Goal: Use online tool/utility: Use online tool/utility

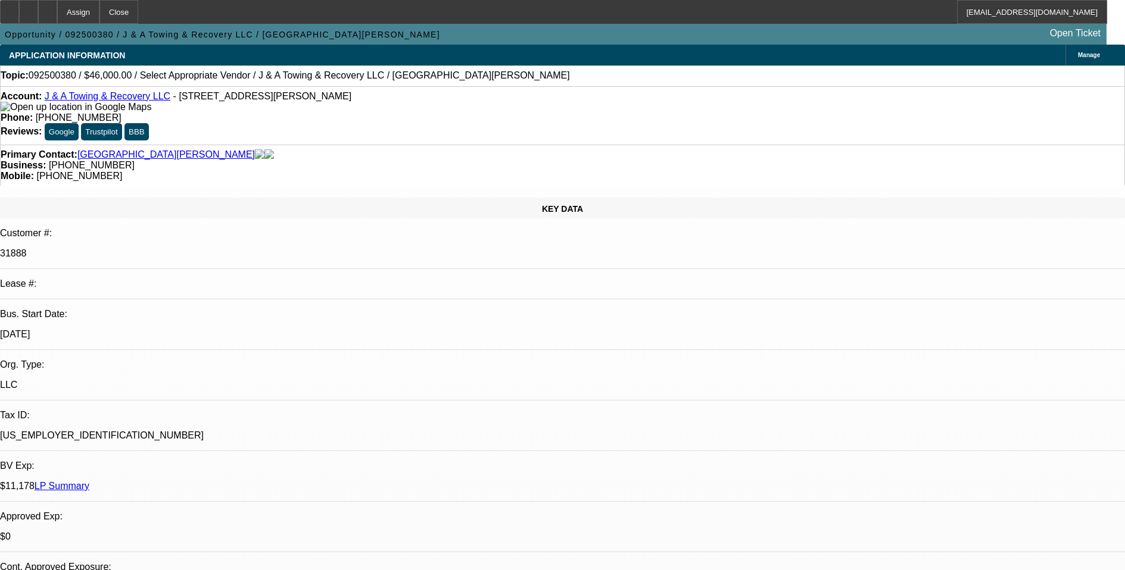
select select "0"
select select "2"
select select "0.1"
select select "4"
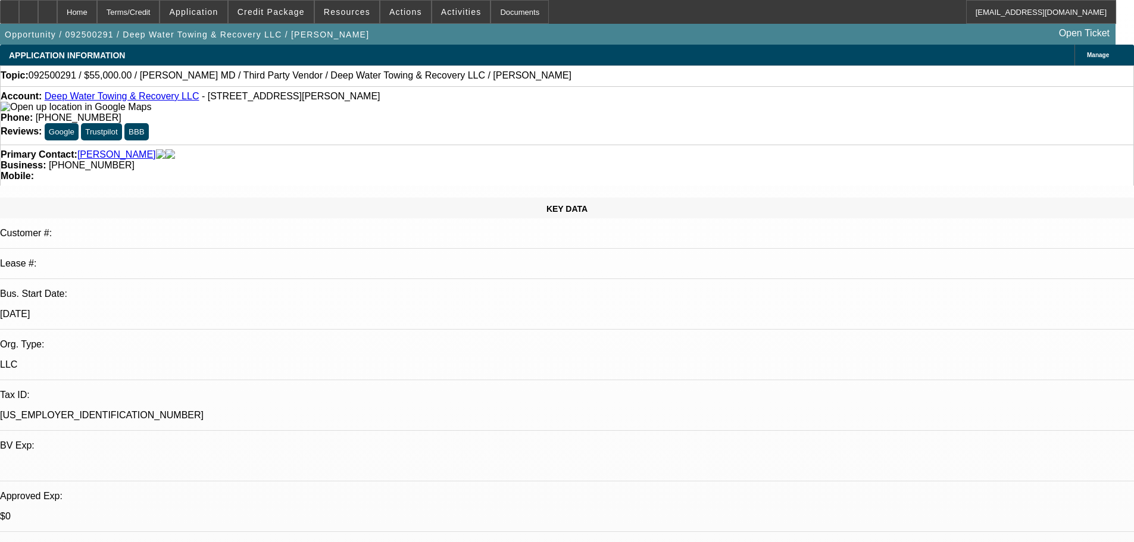
select select "0"
select select "2"
select select "0.1"
select select "4"
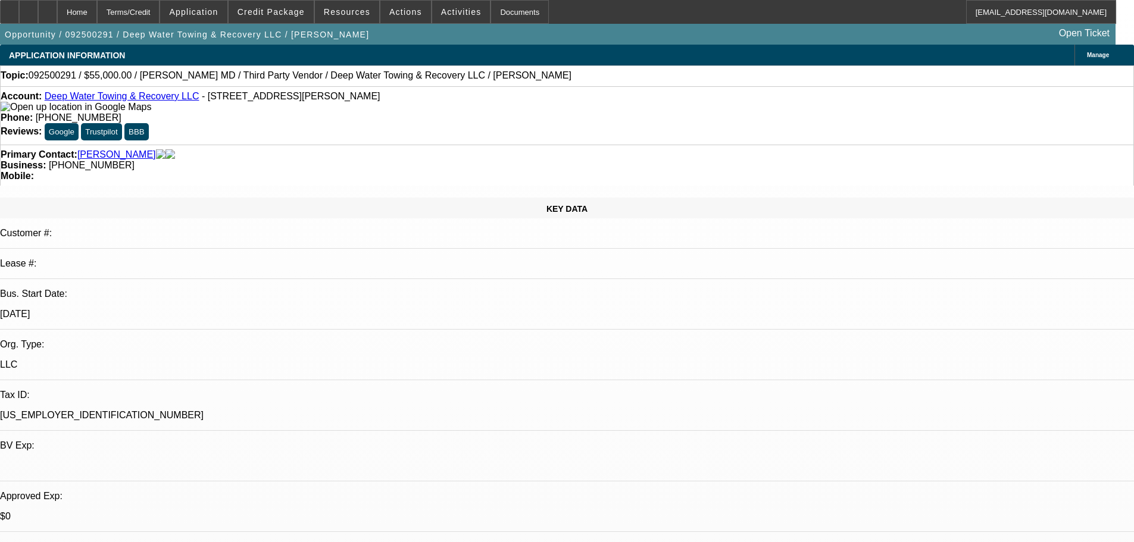
select select "0"
select select "2"
select select "0.1"
select select "4"
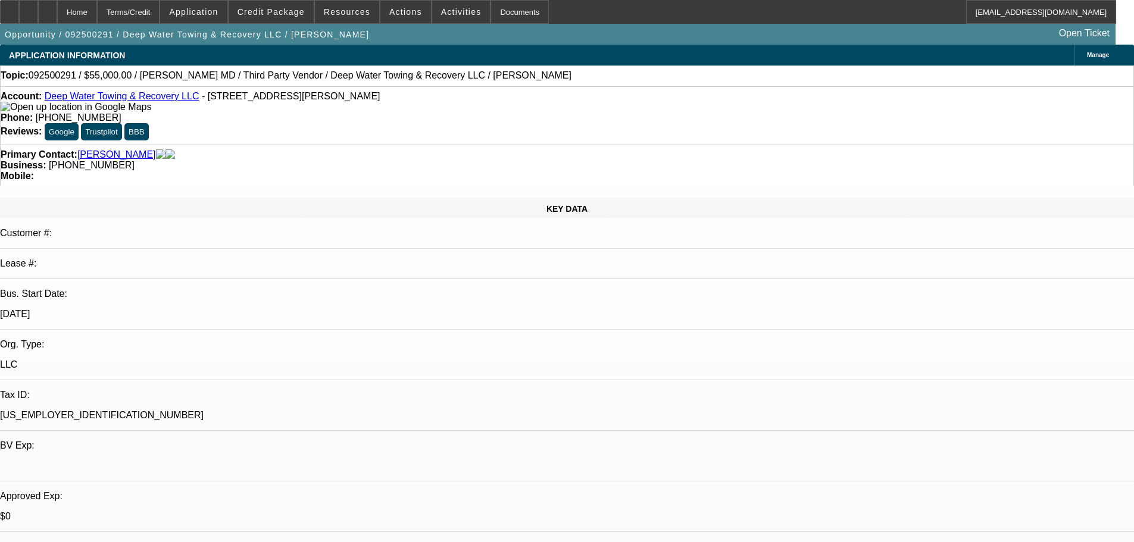
select select "0"
select select "2"
select select "0.1"
select select "4"
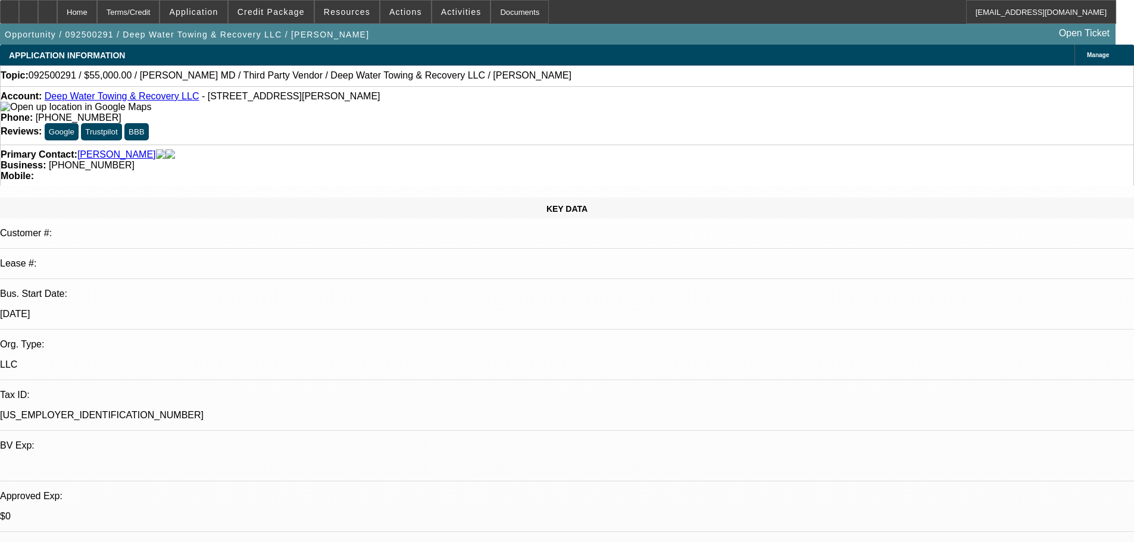
select select "0"
select select "2"
select select "0.1"
select select "4"
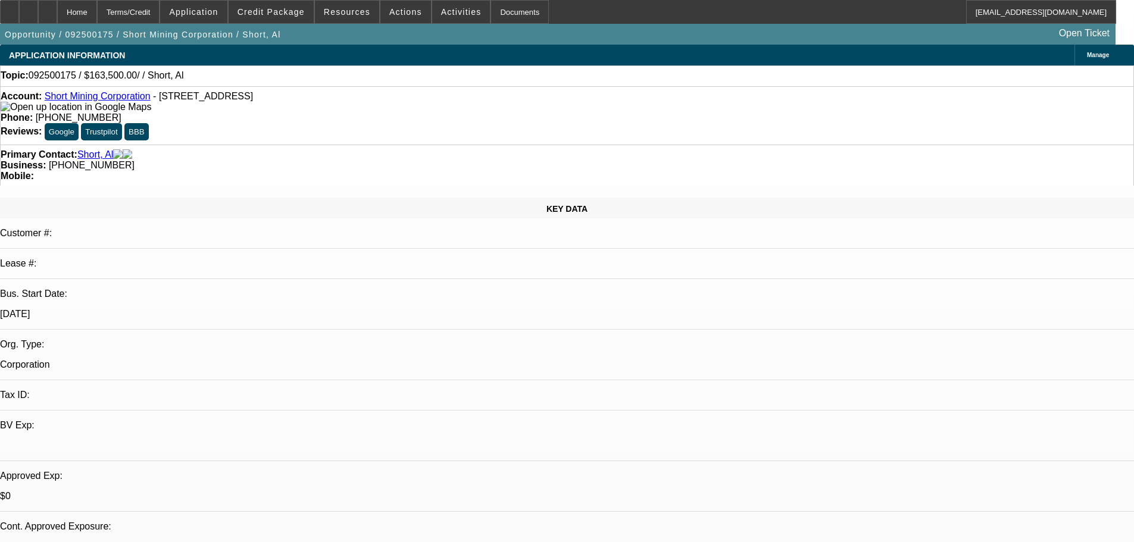
select select "0"
select select "2"
select select "0.1"
select select "4"
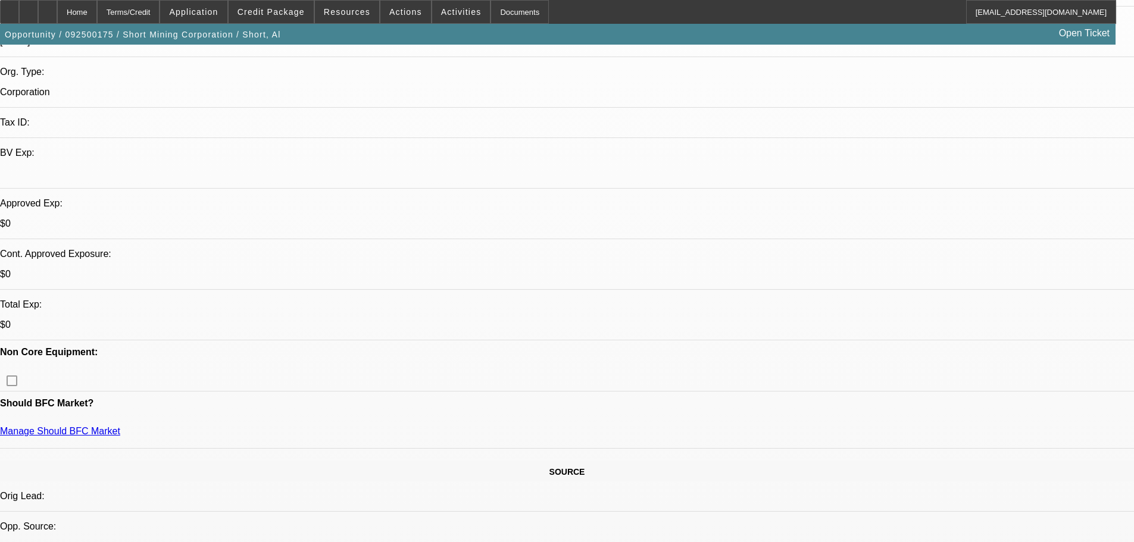
scroll to position [417, 0]
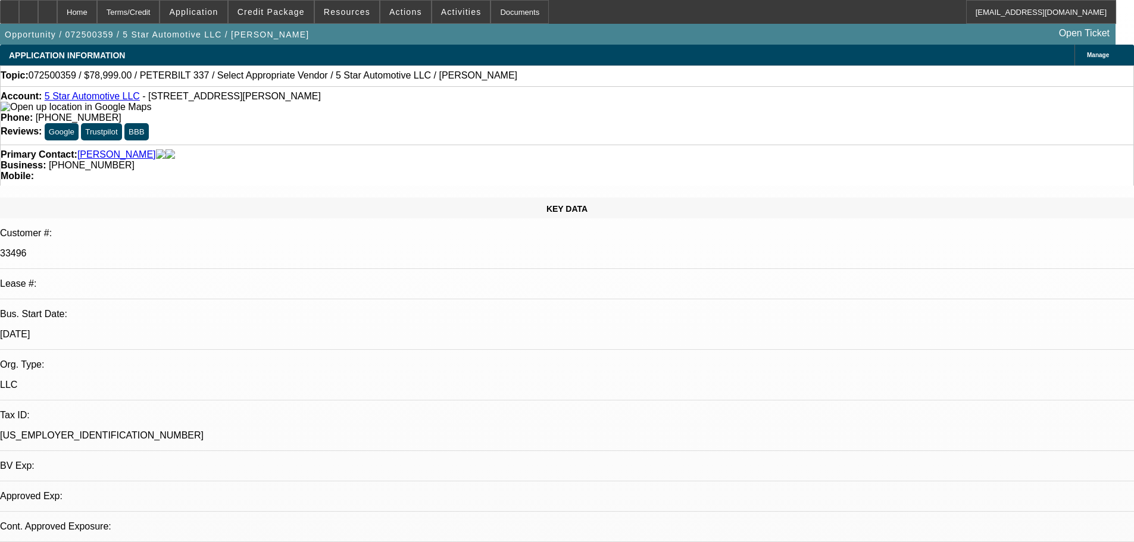
select select "0"
select select "2"
select select "0.1"
select select "4"
select select "1"
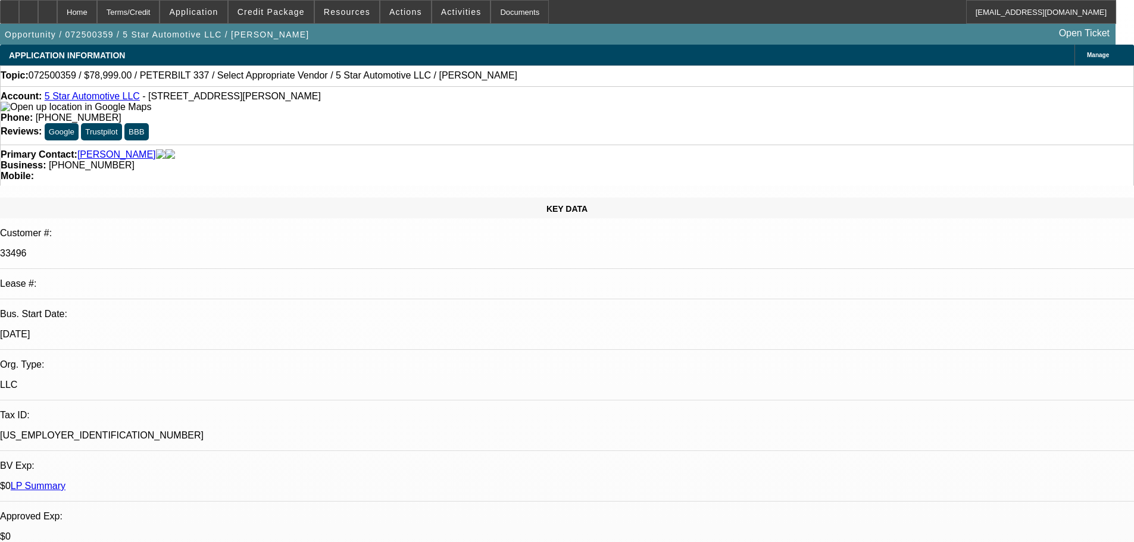
select select "2"
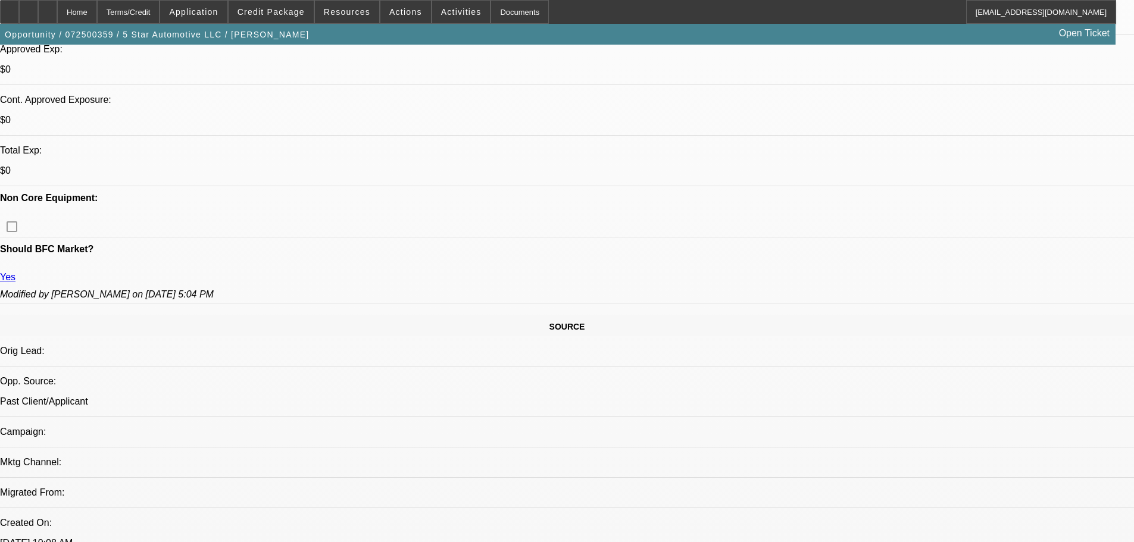
scroll to position [536, 0]
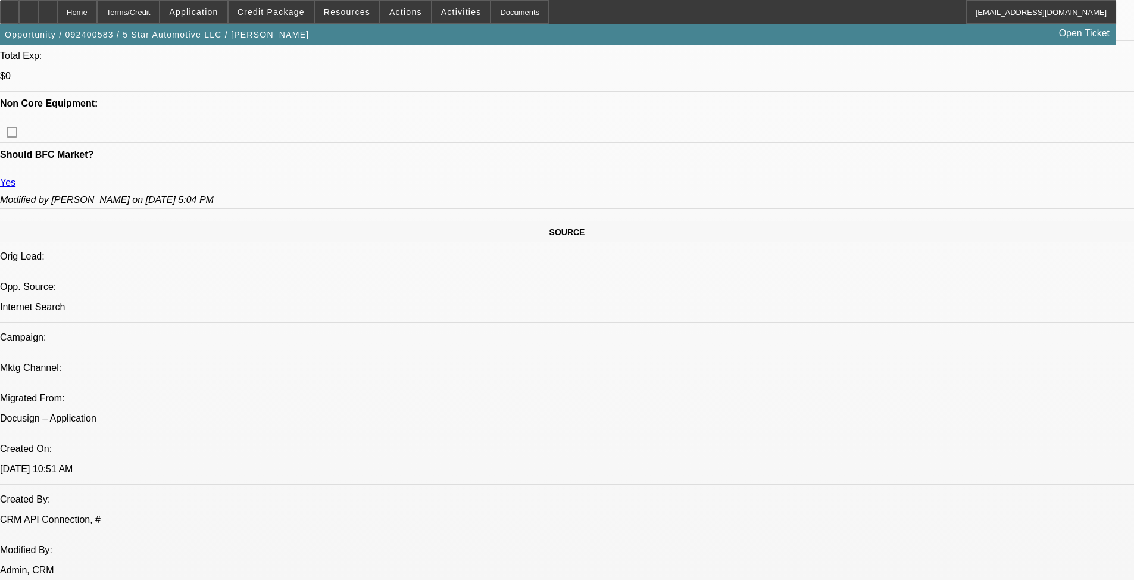
select select "0"
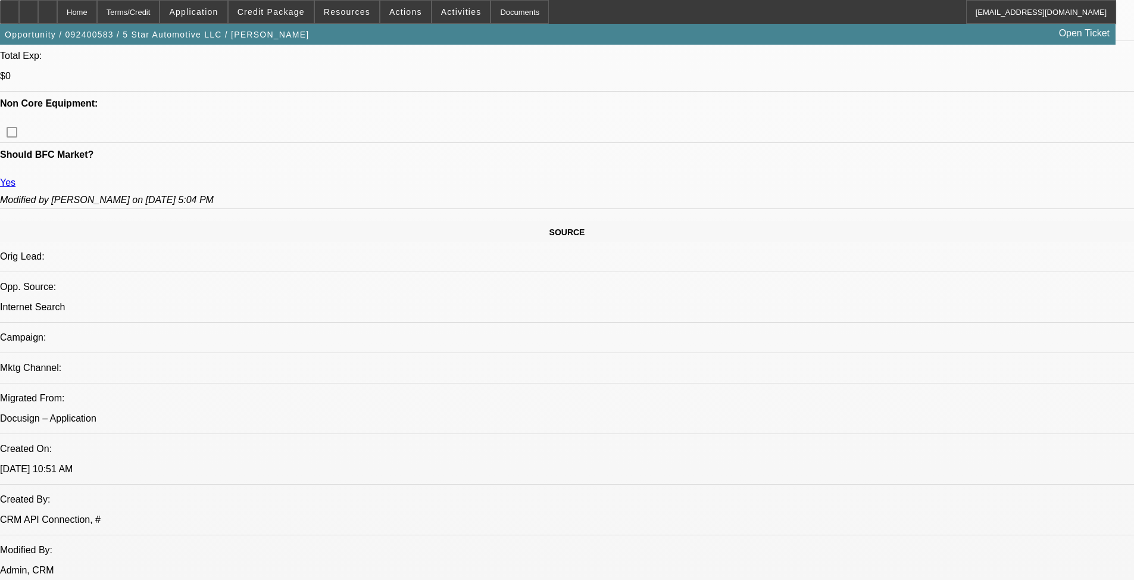
select select "0"
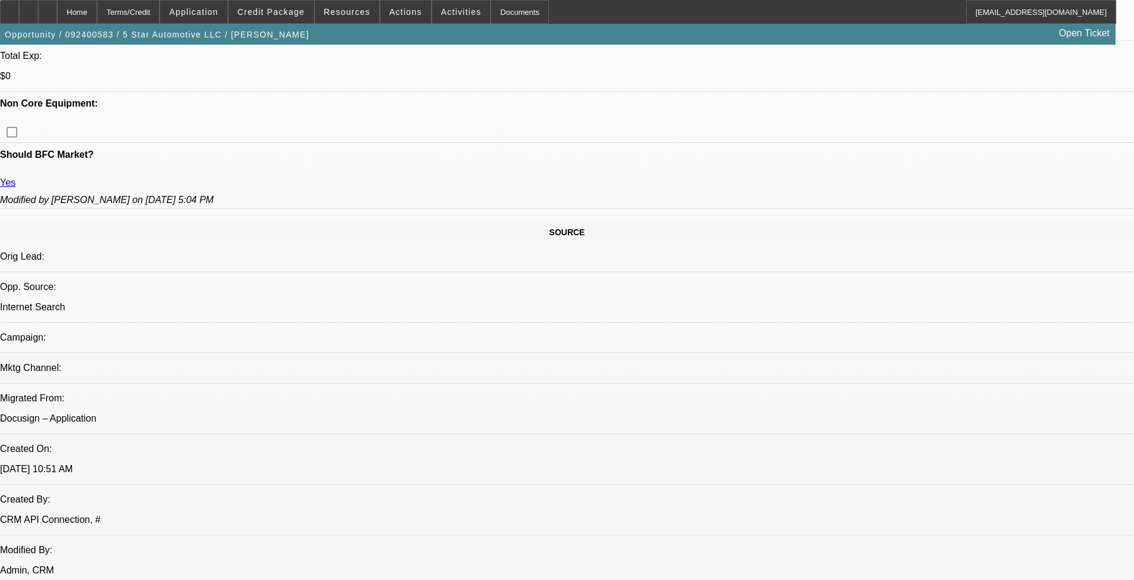
select select "0"
select select "1"
select select "6"
select select "1"
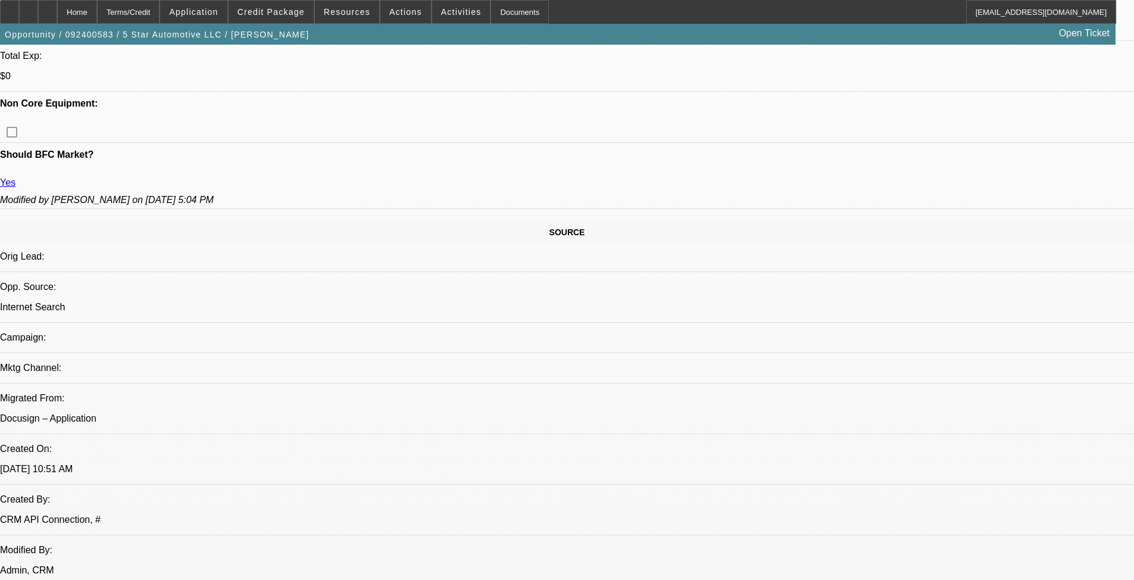
select select "6"
select select "1"
select select "6"
select select "1"
select select "6"
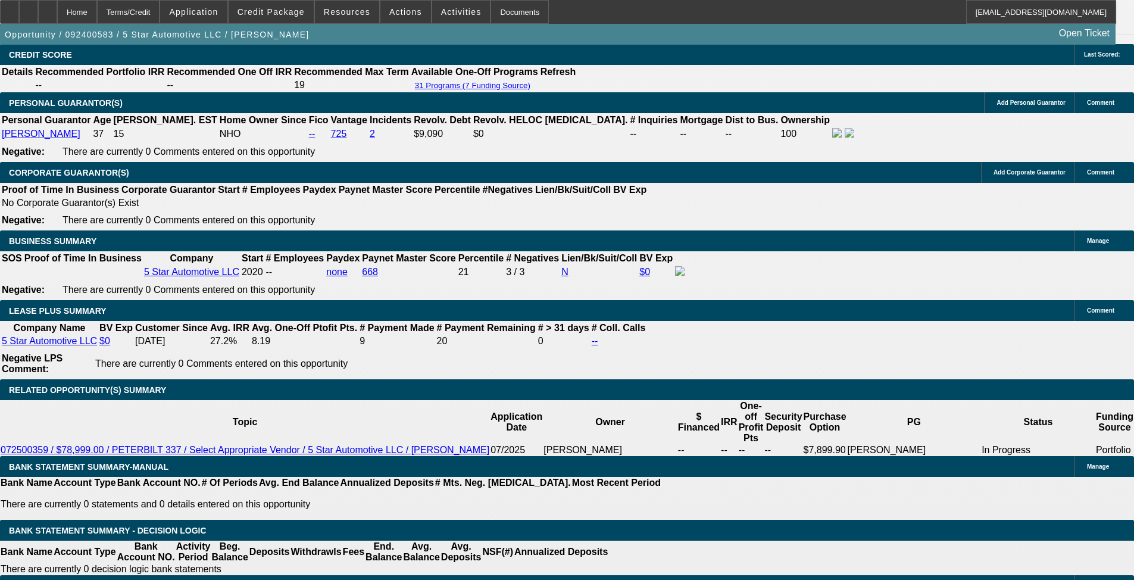
scroll to position [1900, 0]
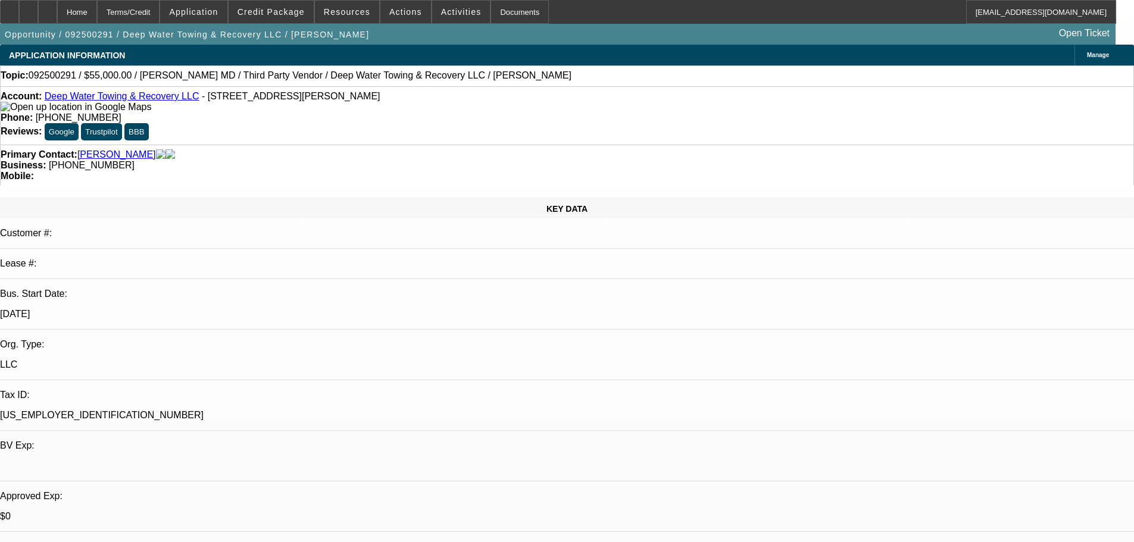
select select "0"
select select "2"
select select "0.1"
select select "4"
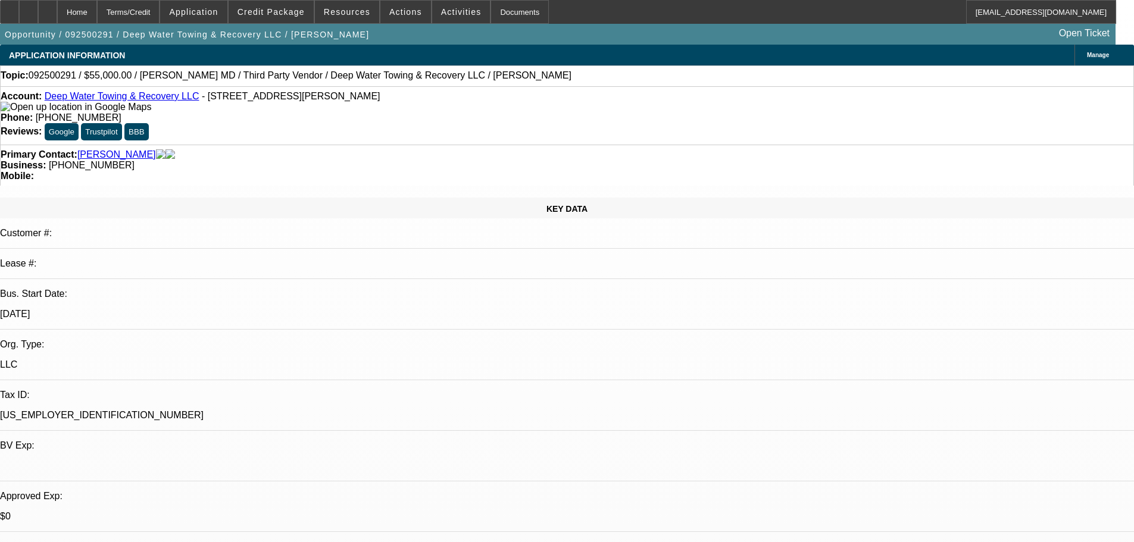
select select "0"
select select "2"
select select "0.1"
select select "4"
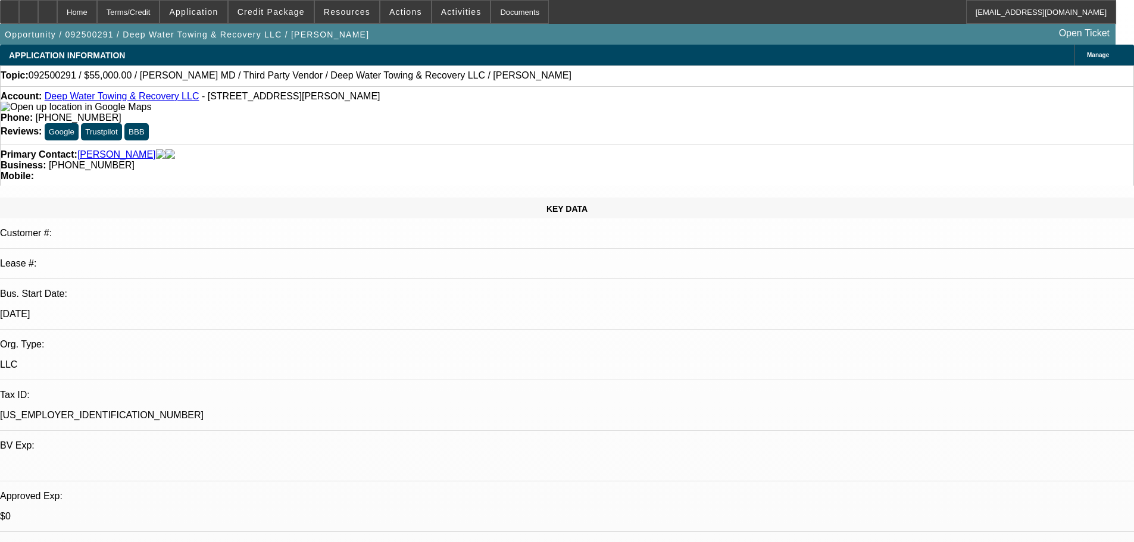
select select "0"
select select "2"
select select "0.1"
select select "4"
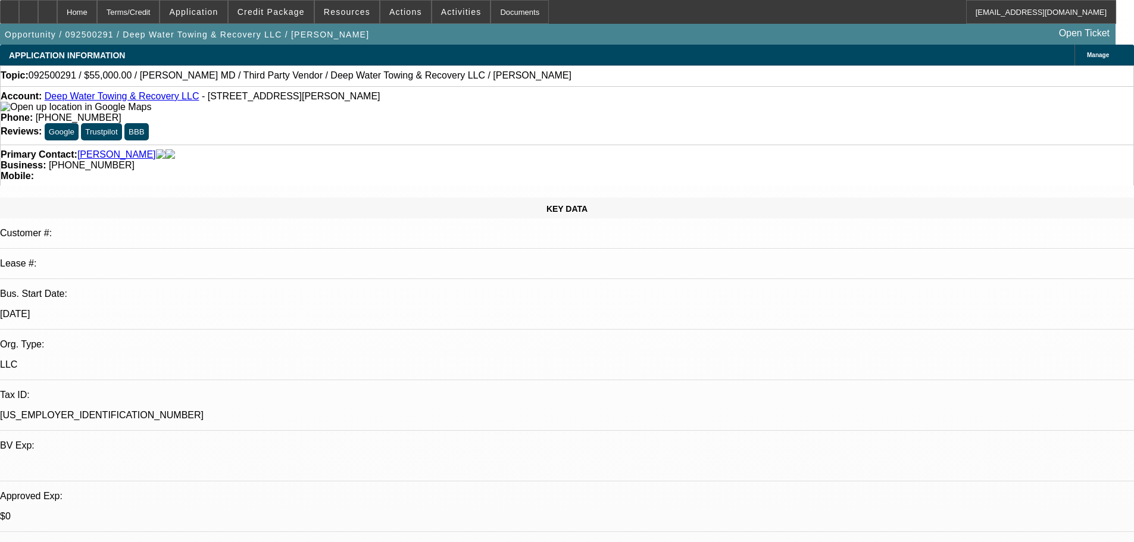
select select "0"
select select "2"
select select "0.1"
select select "4"
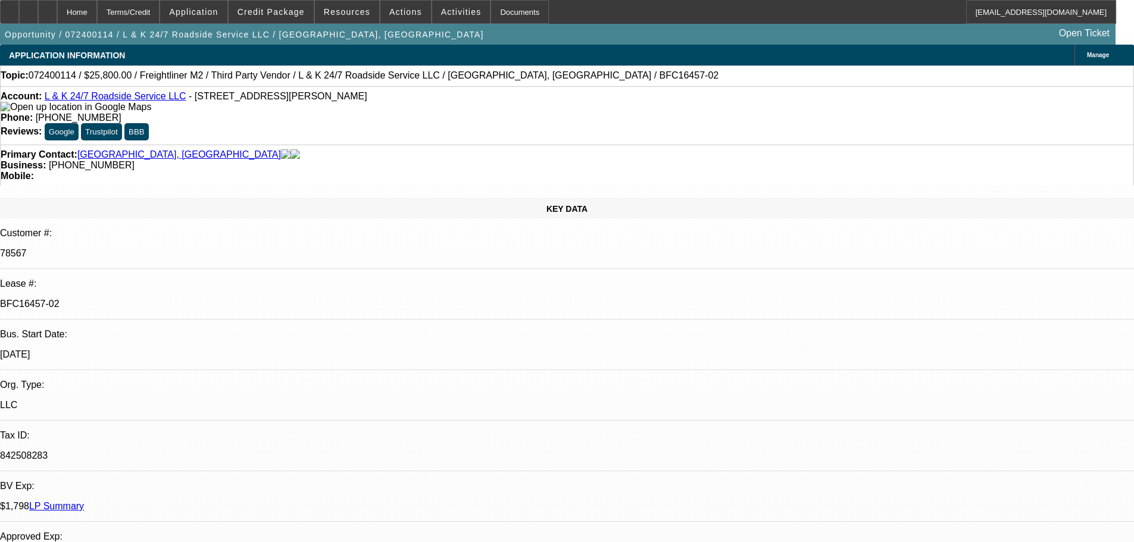
select select "0"
select select "3"
select select "0.1"
select select "4"
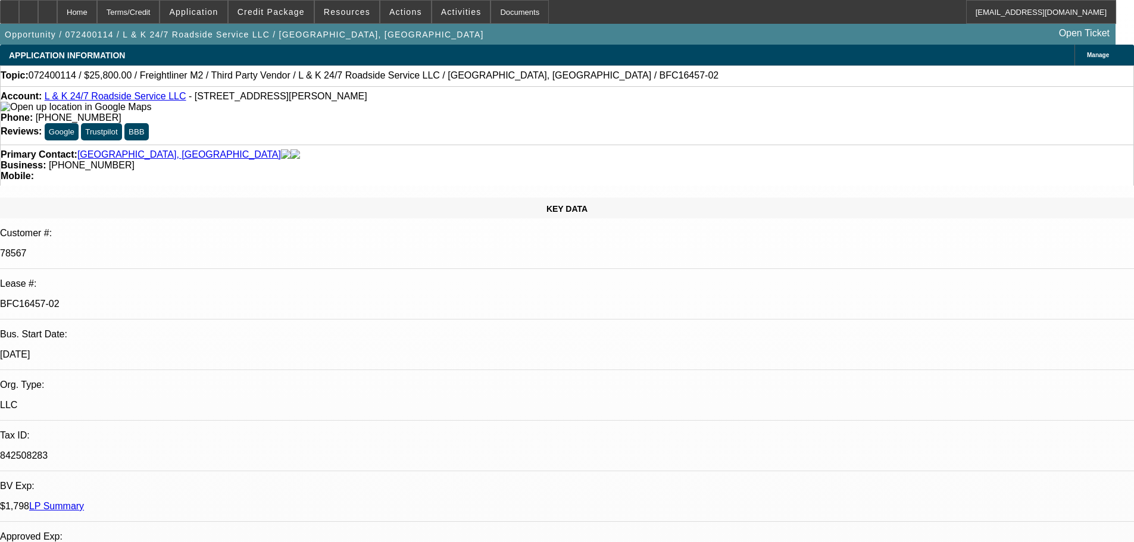
select select "0"
select select "3"
select select "0.1"
select select "4"
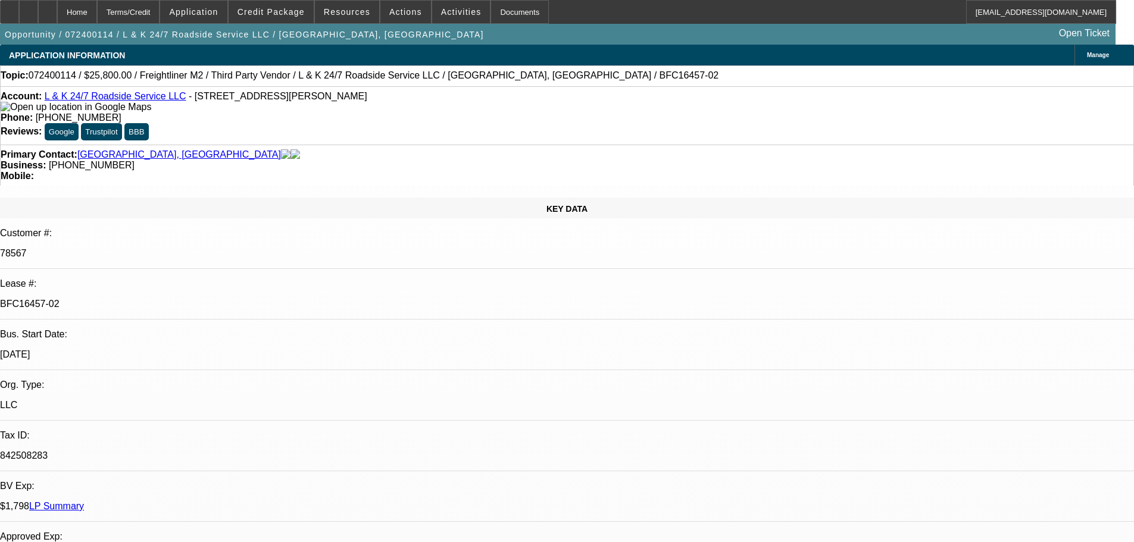
select select "0"
select select "3"
select select "0.1"
select select "4"
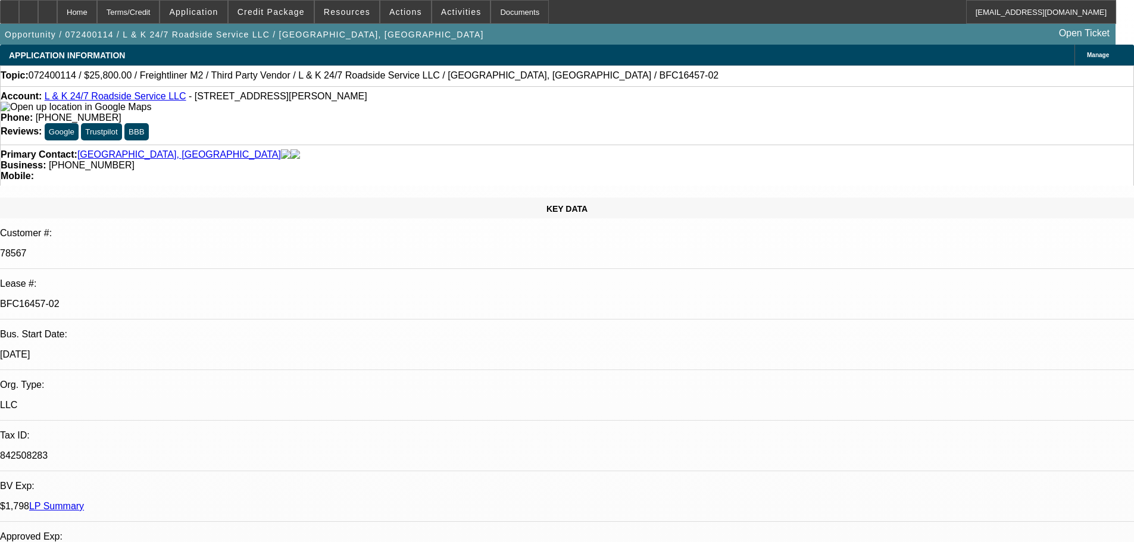
select select "0"
select select "3"
select select "0.1"
select select "4"
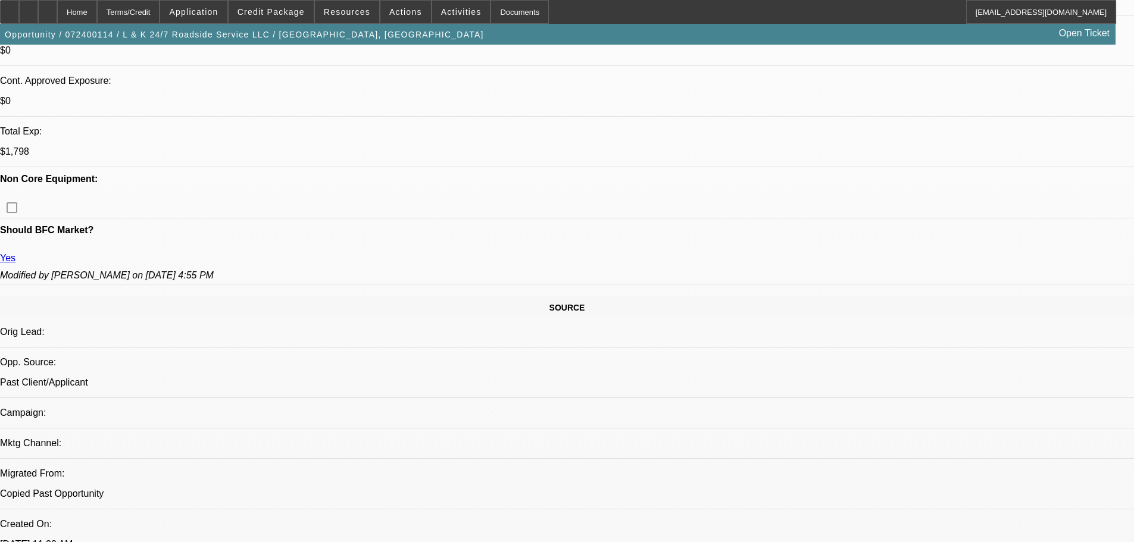
scroll to position [595, 0]
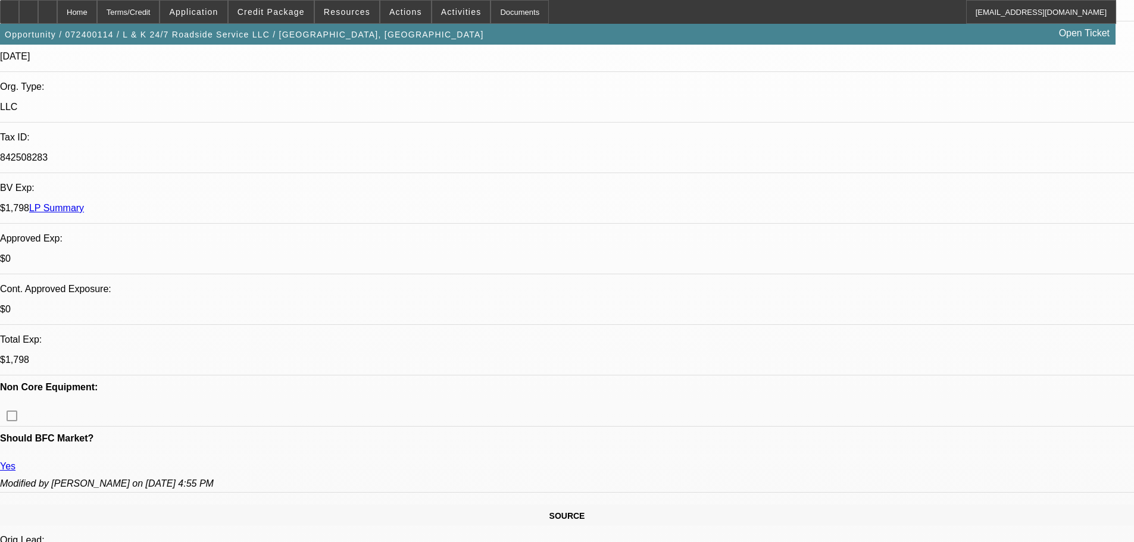
scroll to position [298, 0]
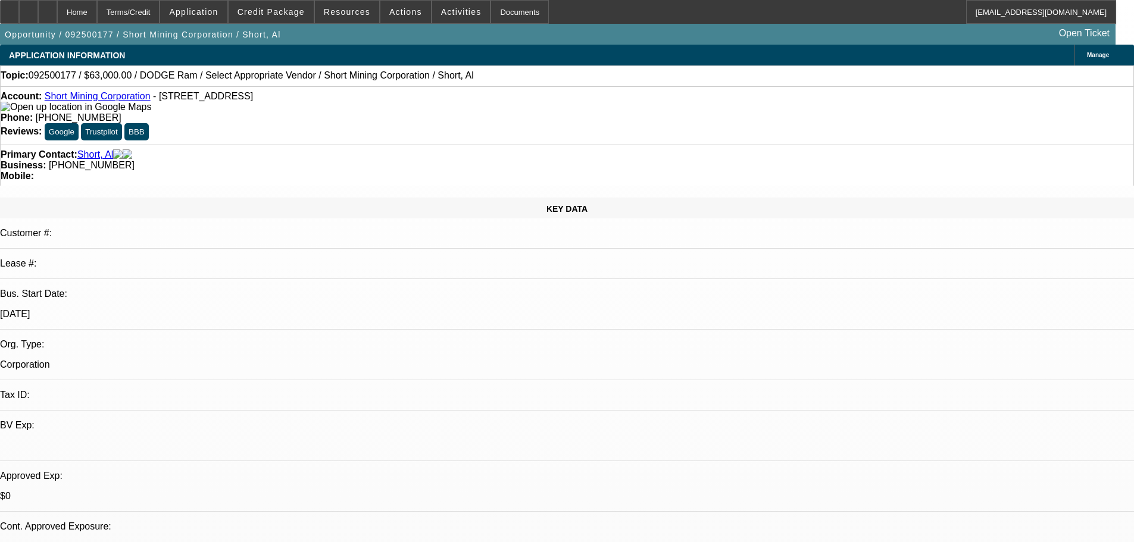
select select "0"
select select "2"
select select "0.1"
select select "4"
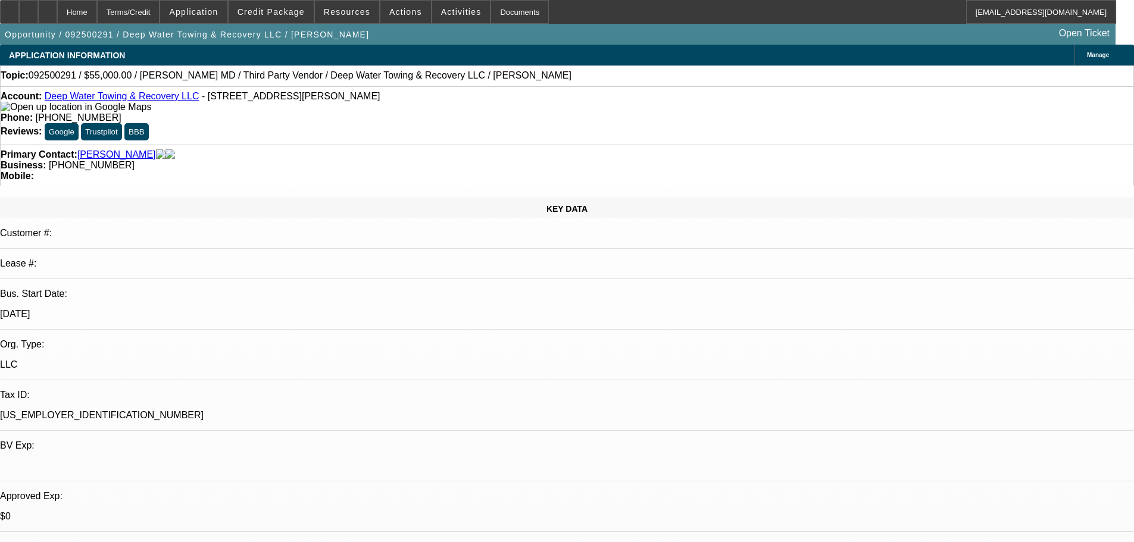
select select "0"
select select "0.1"
select select "0"
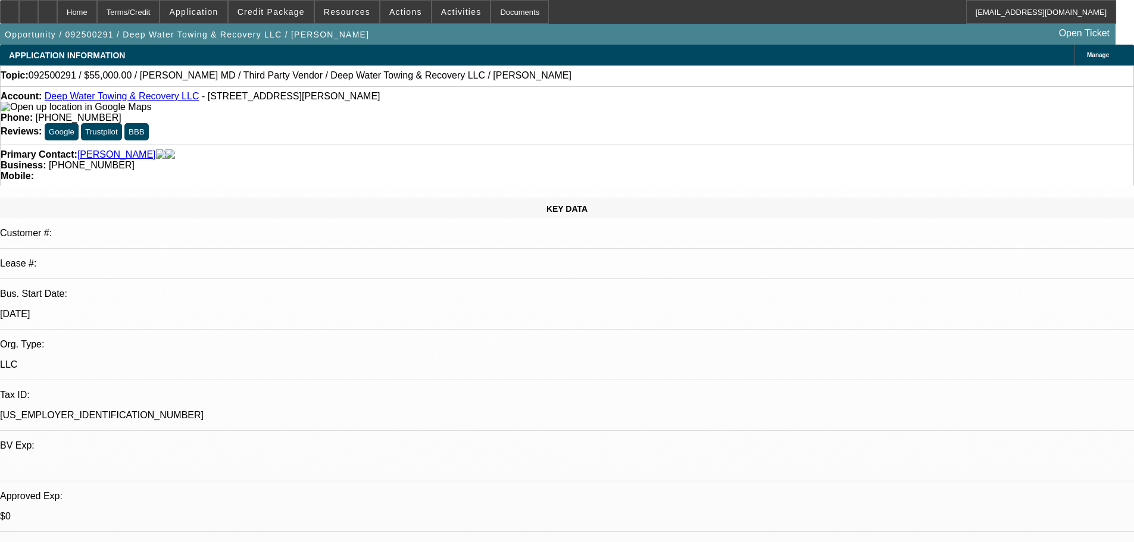
select select "0.1"
select select "0"
select select "0.1"
select select "0"
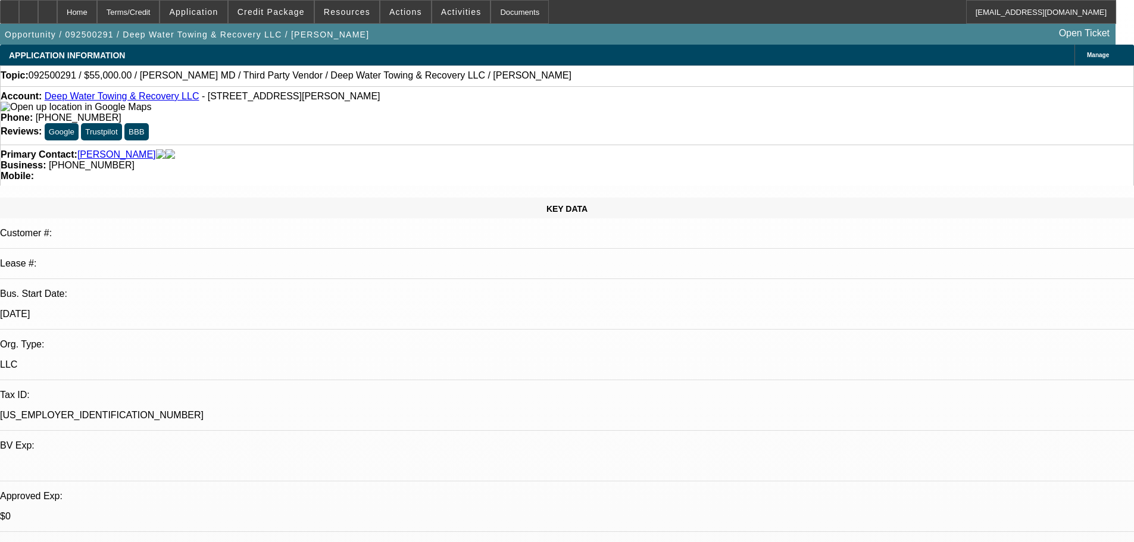
select select "0"
select select "0.1"
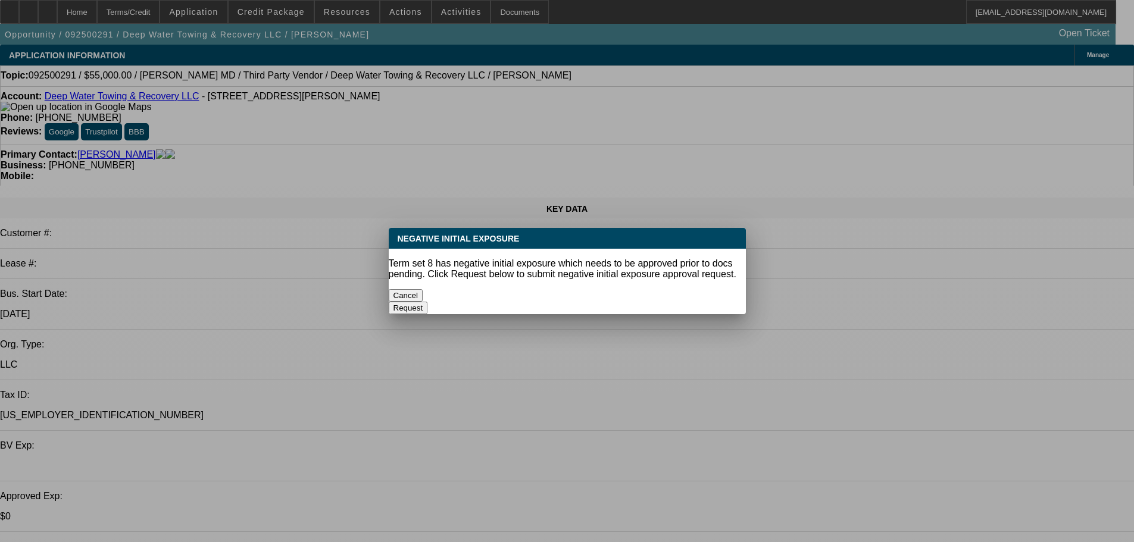
select select "4"
select select "2"
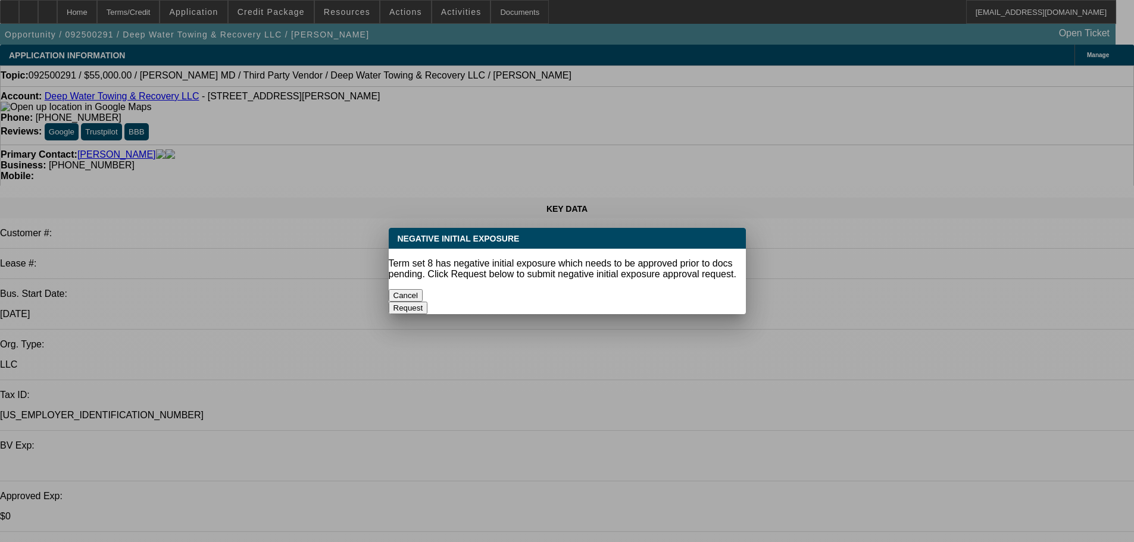
select select "2"
click at [423, 289] on button "Cancel" at bounding box center [406, 295] width 35 height 13
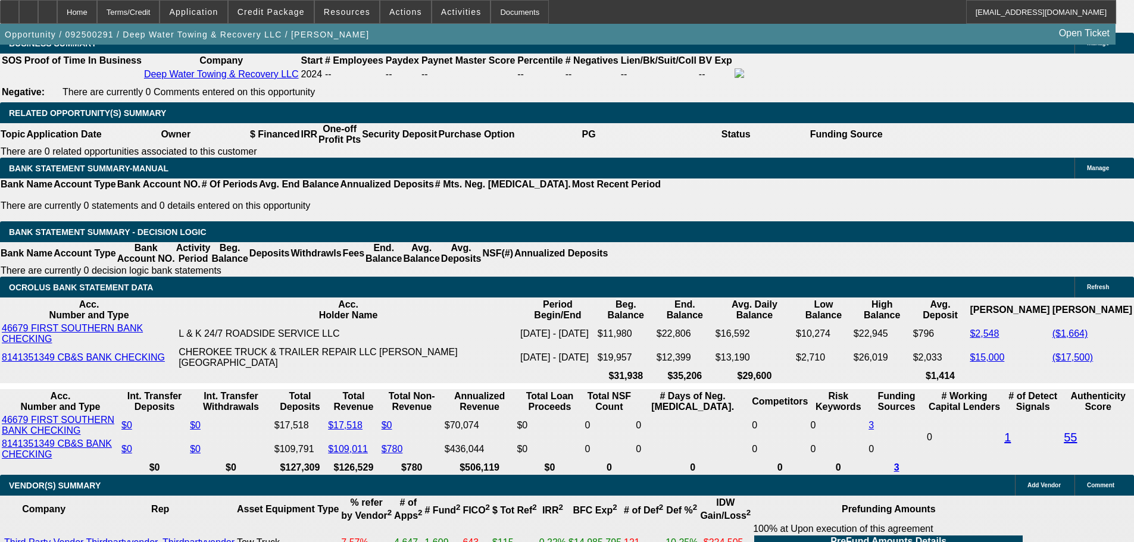
scroll to position [1905, 0]
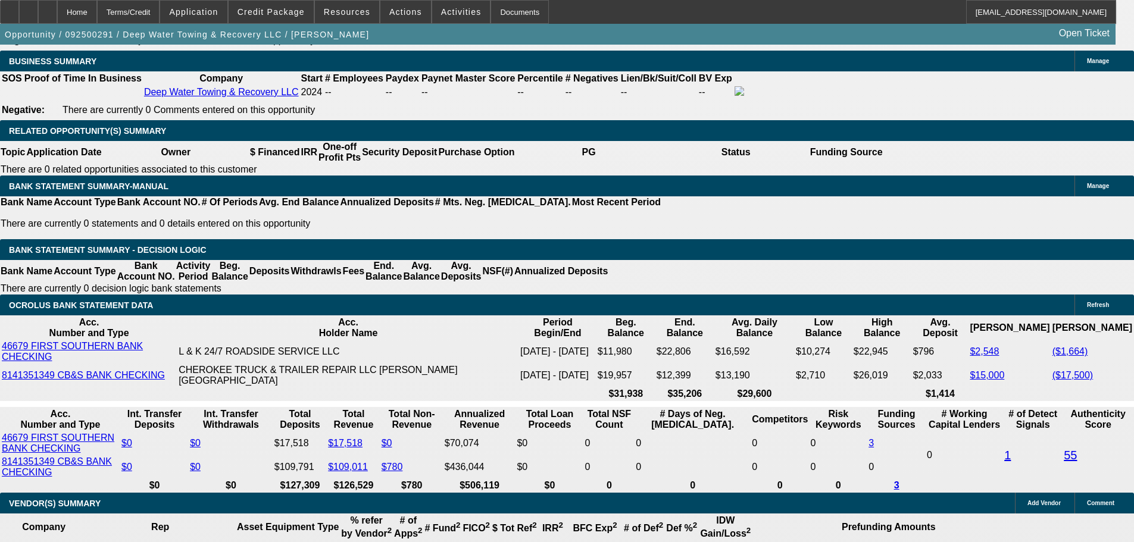
drag, startPoint x: 168, startPoint y: 313, endPoint x: 255, endPoint y: 312, distance: 86.9
type input "1"
type input "UNKNOWN"
type input "1300"
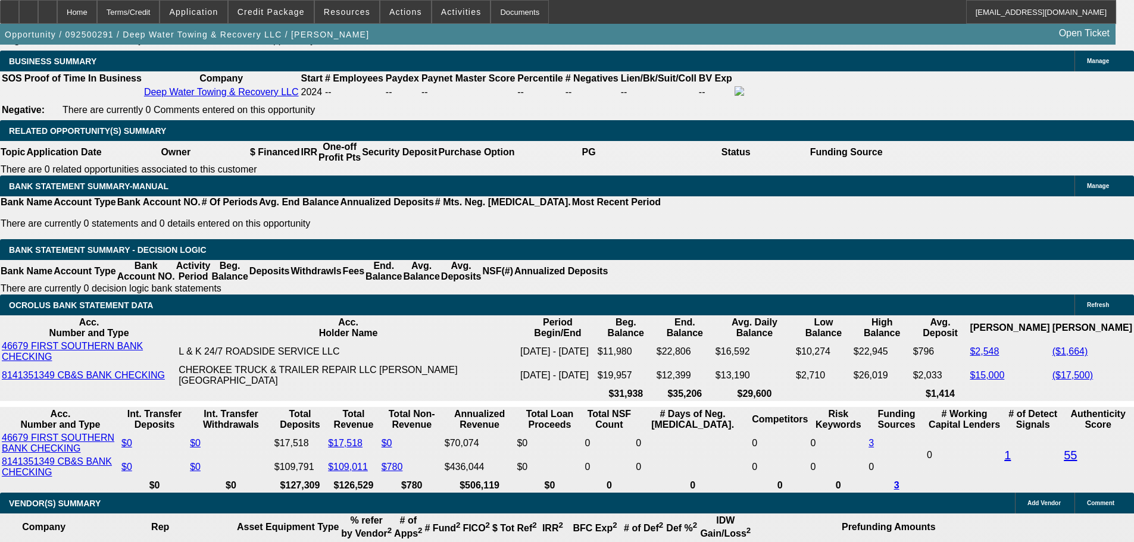
type input "9.7"
type input "$1,300.00"
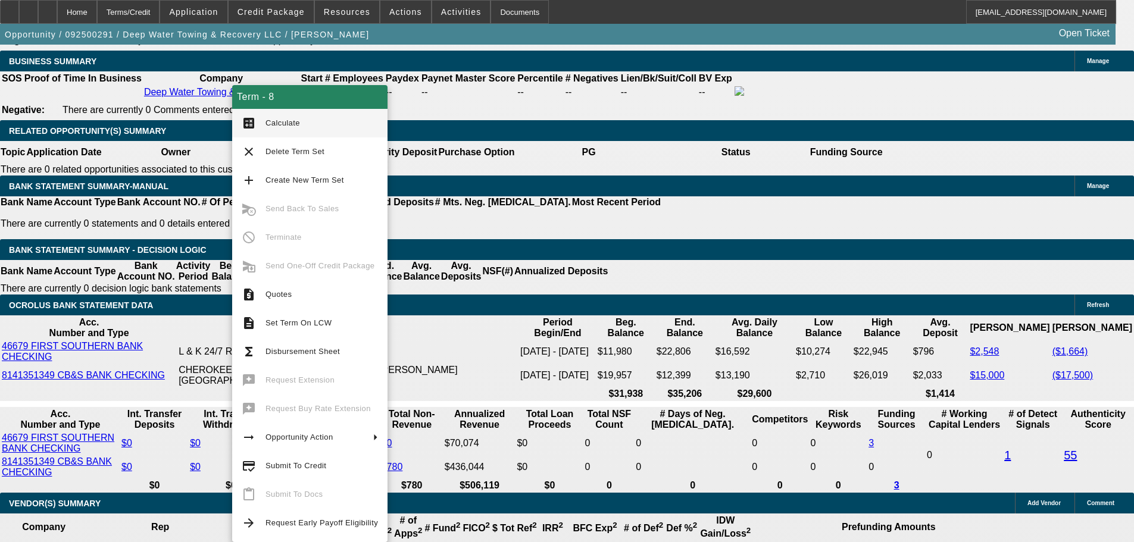
drag, startPoint x: 277, startPoint y: 125, endPoint x: 295, endPoint y: 127, distance: 18.0
click at [278, 124] on span "Calculate" at bounding box center [283, 122] width 35 height 9
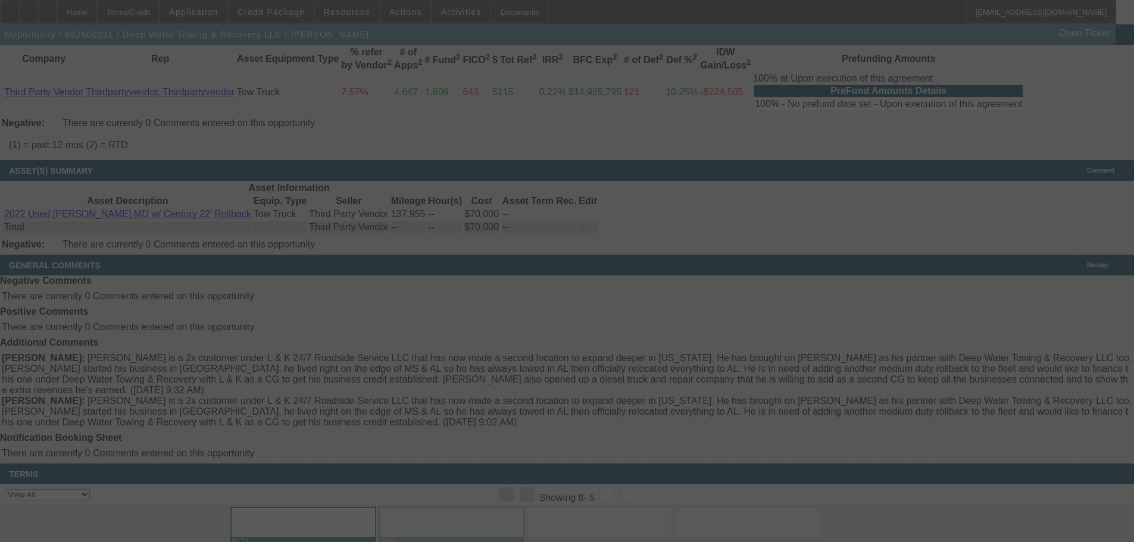
scroll to position [2379, 0]
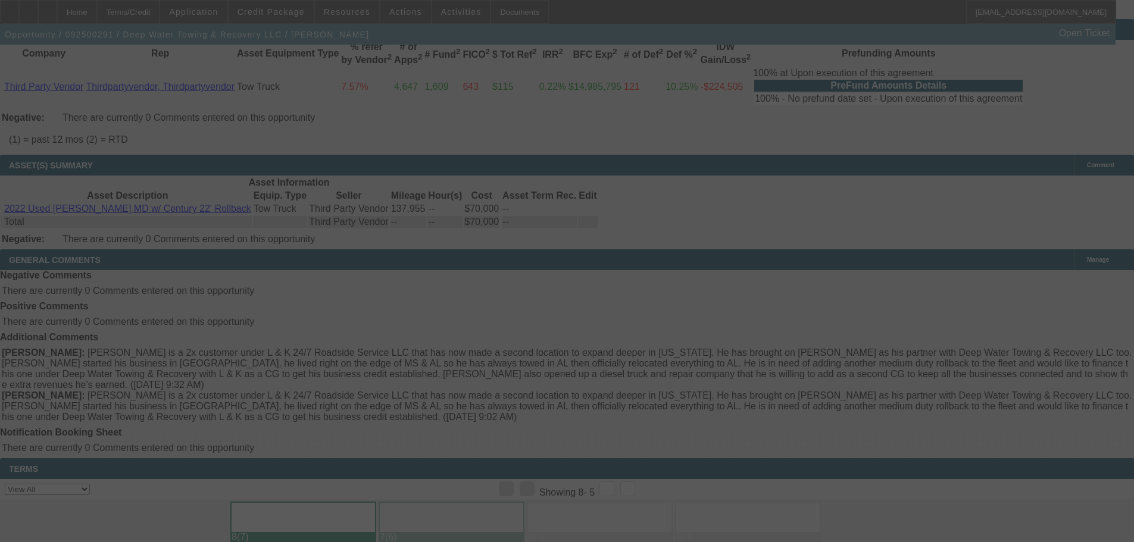
select select "0"
select select "2"
select select "0.1"
select select "4"
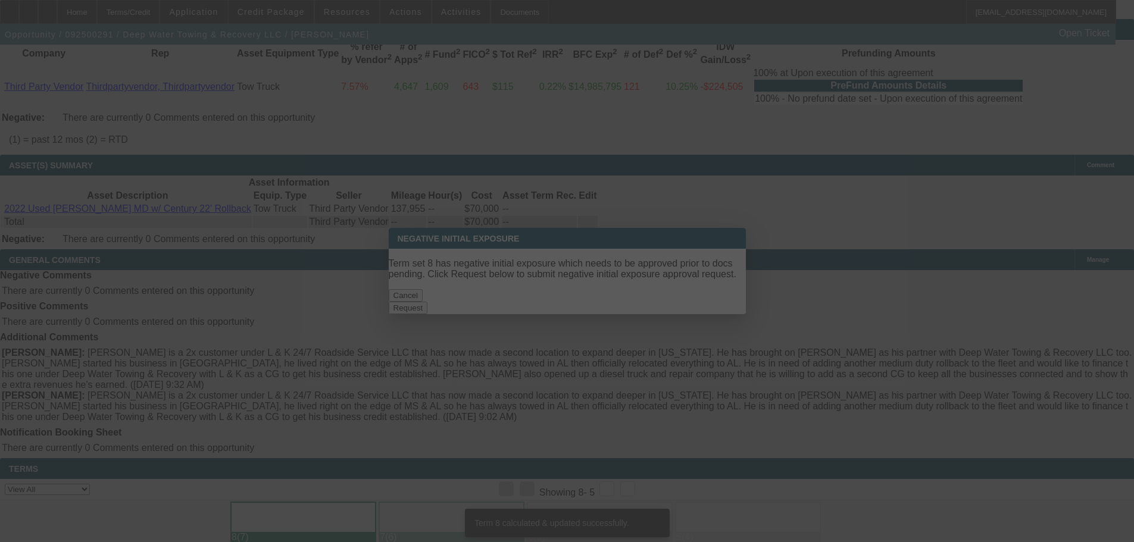
scroll to position [0, 0]
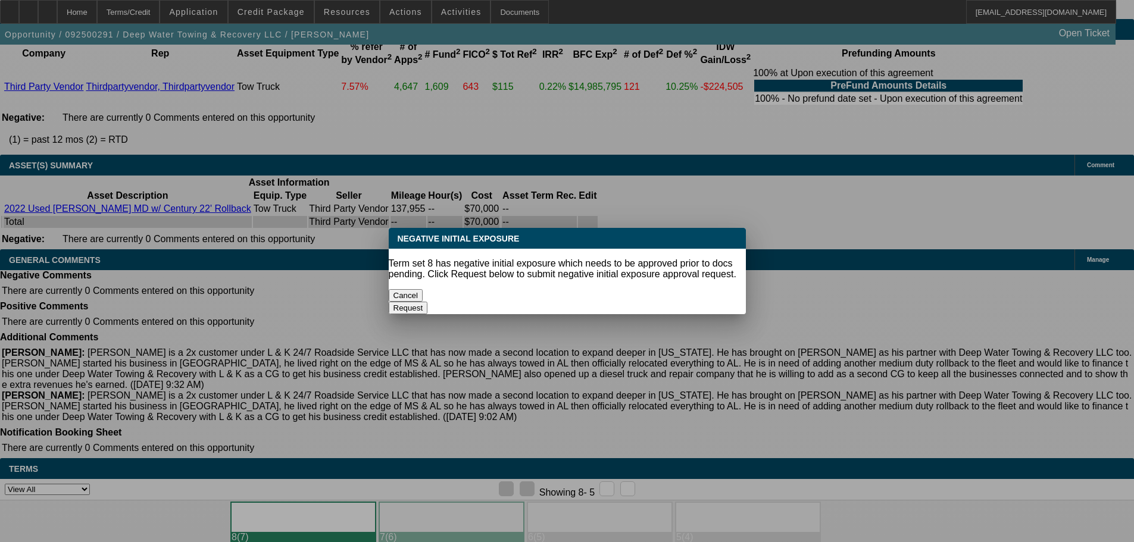
click at [423, 291] on button "Cancel" at bounding box center [406, 295] width 35 height 13
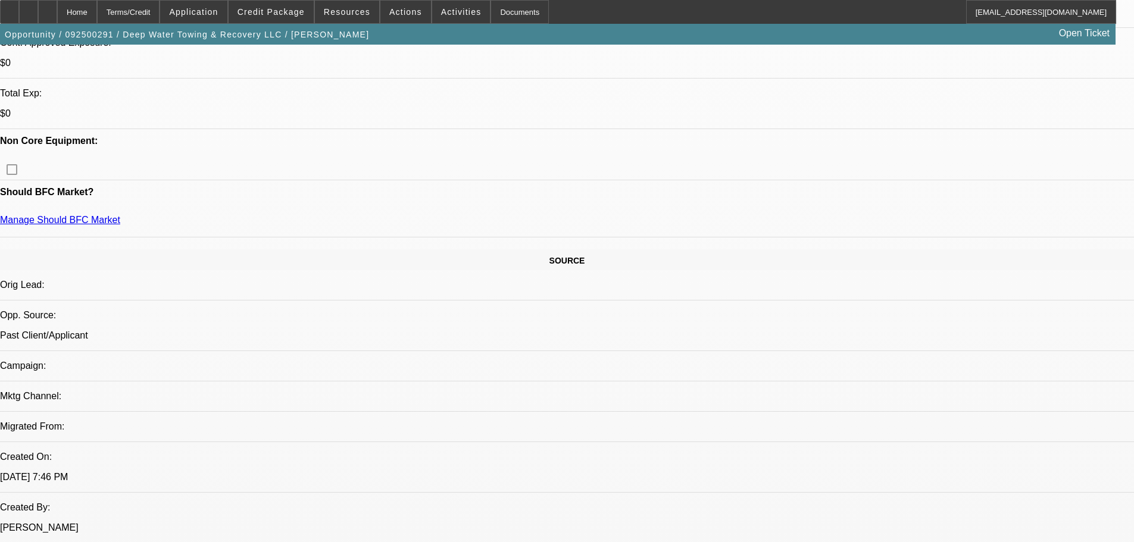
scroll to position [295, 0]
